Goal: Task Accomplishment & Management: Use online tool/utility

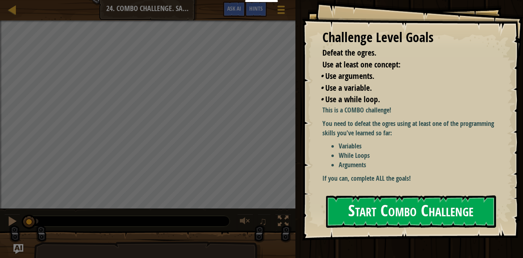
click at [410, 216] on button "Start Combo Challenge" at bounding box center [411, 211] width 170 height 32
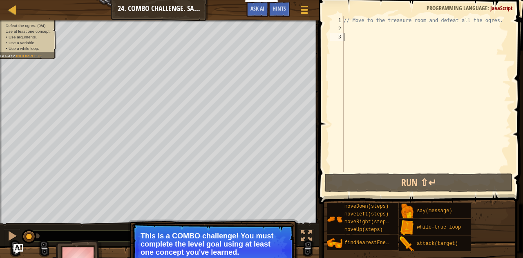
scroll to position [33, 0]
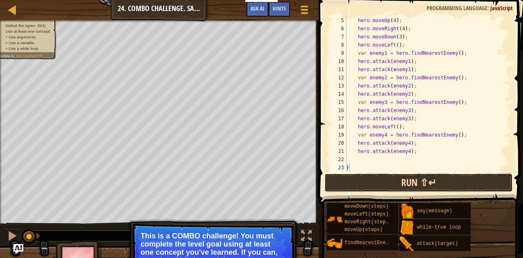
click at [400, 184] on button "Run ⇧↵" at bounding box center [418, 182] width 189 height 19
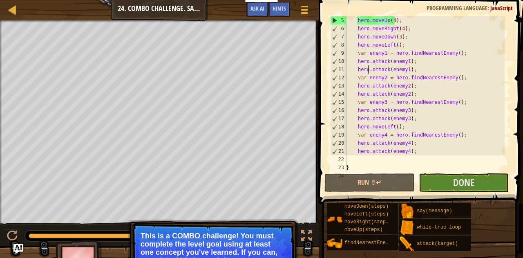
click at [369, 67] on div "hero . moveUp ( 4 ) ; hero . moveRight ( 4 ) ; hero . moveDown ( 3 ) ; hero . m…" at bounding box center [424, 102] width 160 height 172
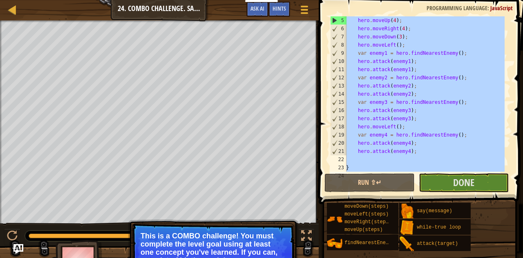
paste textarea "hero.attack(enemy4);"
type textarea "hero.attack(enemy4);"
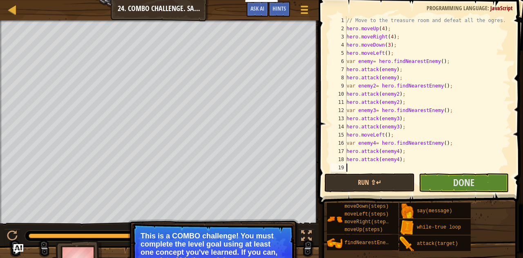
scroll to position [0, 0]
click at [386, 185] on button "Run ⇧↵" at bounding box center [369, 182] width 90 height 19
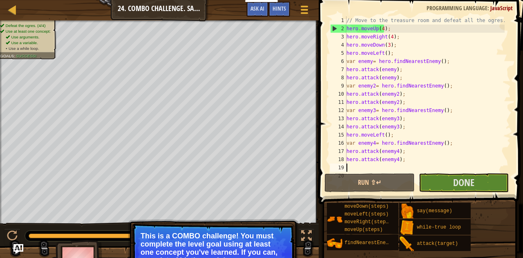
click at [359, 103] on div "// Move to the treasure room and defeat all the ogres. hero . moveUp ( 4 ) ; he…" at bounding box center [425, 102] width 160 height 172
type textarea "hero.attack(enemy2);"
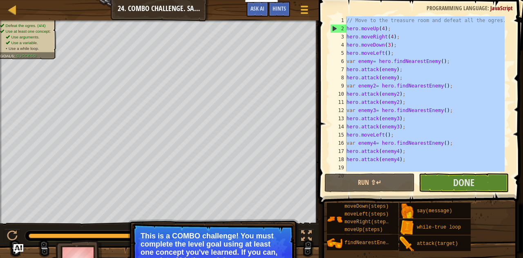
paste textarea "}"
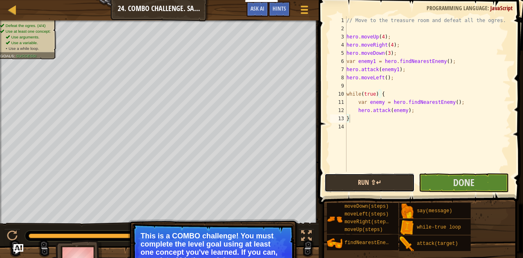
click at [398, 186] on button "Run ⇧↵" at bounding box center [369, 182] width 90 height 19
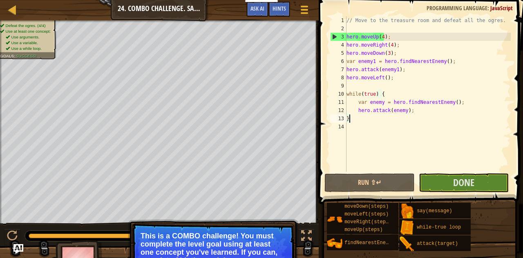
click at [366, 105] on div "// Move to the treasure room and defeat all the ogres. hero . moveUp ( 4 ) ; he…" at bounding box center [428, 102] width 166 height 172
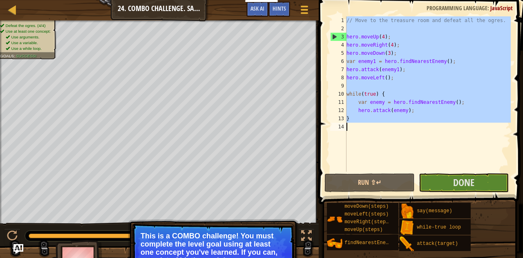
paste textarea "hero.moveDown(2);"
type textarea "hero.moveDown(2);"
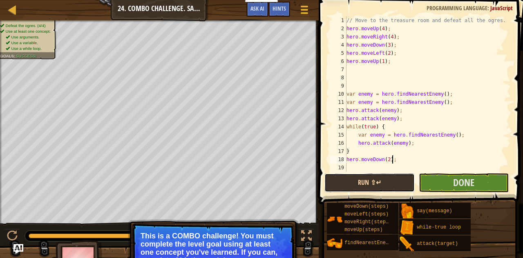
click at [385, 179] on button "Run ⇧↵" at bounding box center [369, 182] width 90 height 19
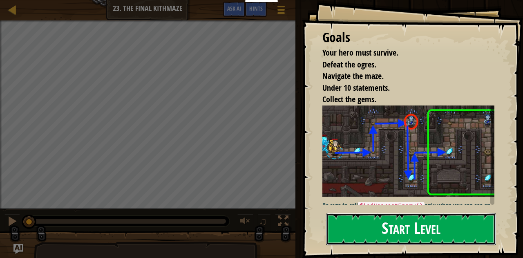
click at [413, 224] on button "Start Level" at bounding box center [411, 229] width 170 height 32
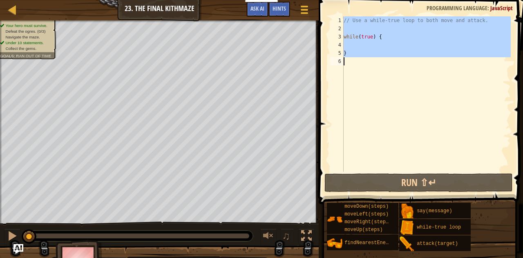
type textarea "}"
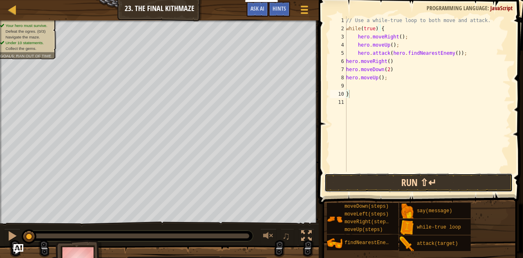
click at [403, 184] on button "Run ⇧↵" at bounding box center [418, 182] width 189 height 19
